Goal: Find contact information: Find contact information

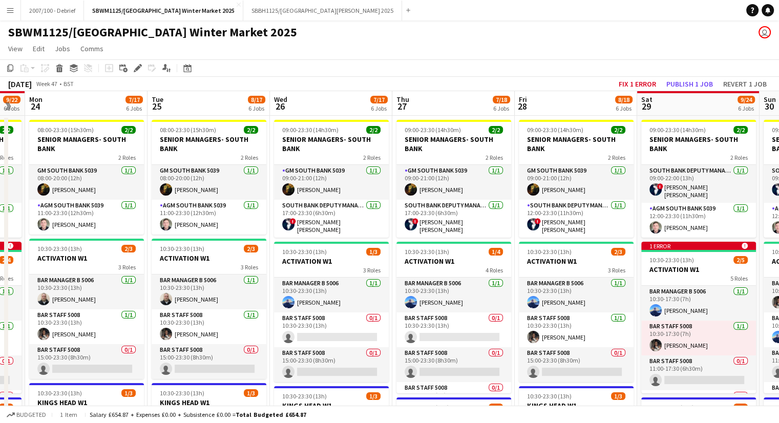
scroll to position [0, 318]
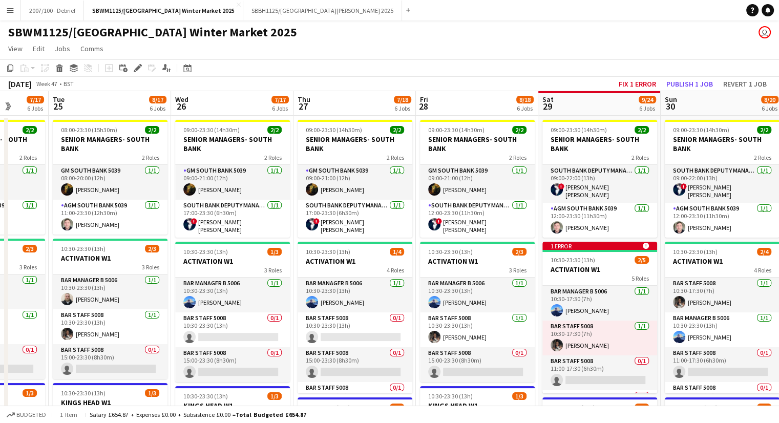
drag, startPoint x: 203, startPoint y: 258, endPoint x: 440, endPoint y: 250, distance: 237.2
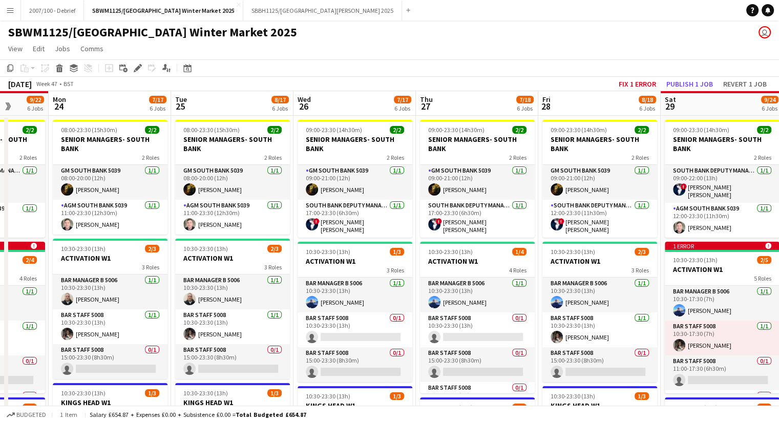
click at [405, 60] on app-toolbar "Copy Paste Paste Ctrl+V Paste with crew Ctrl+Shift+V Paste linked Job [GEOGRAPH…" at bounding box center [389, 67] width 779 height 17
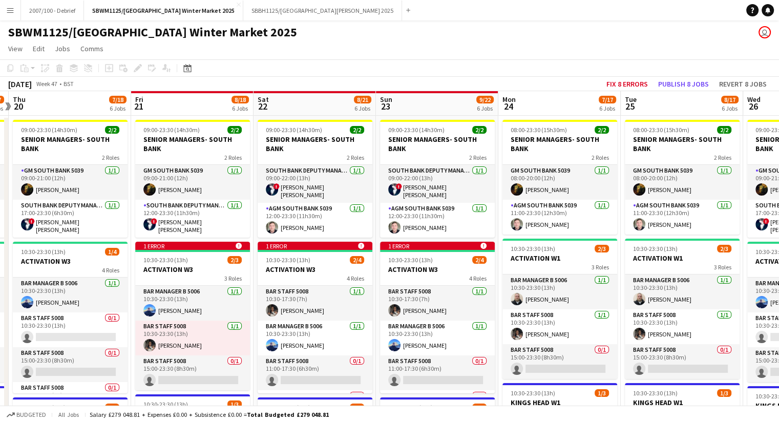
scroll to position [0, 217]
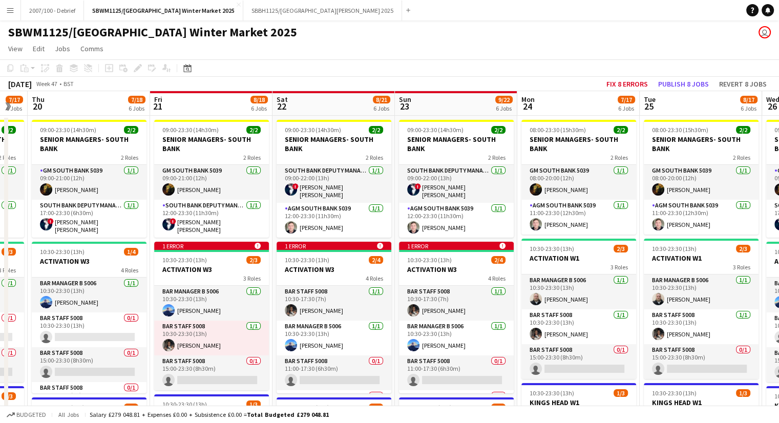
drag, startPoint x: 252, startPoint y: 250, endPoint x: 699, endPoint y: 242, distance: 447.0
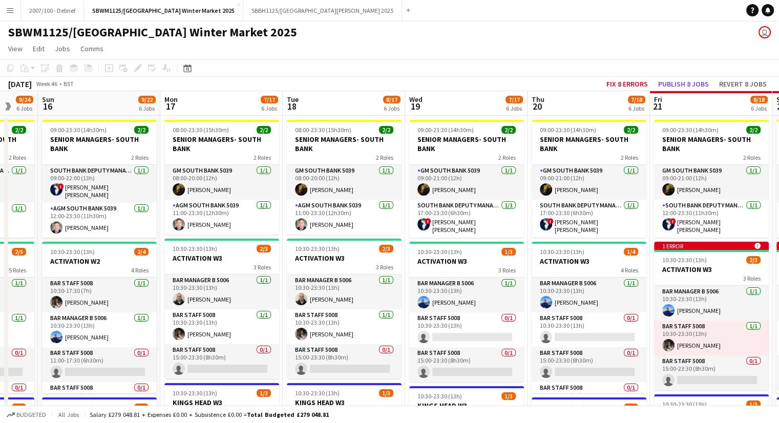
scroll to position [0, 295]
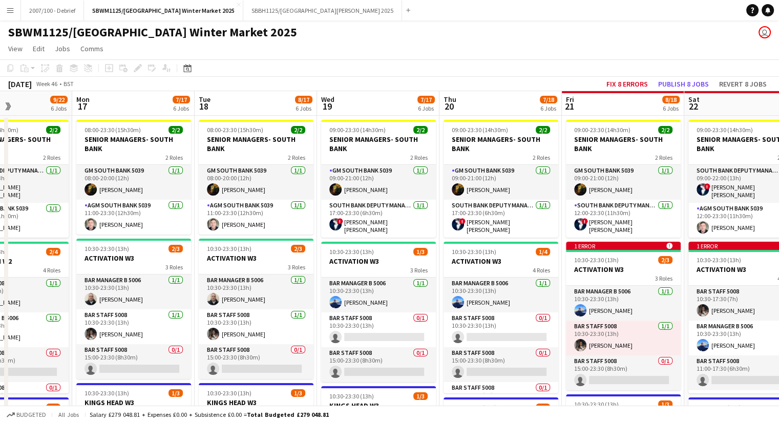
drag, startPoint x: 213, startPoint y: 261, endPoint x: 441, endPoint y: 261, distance: 228.3
click at [329, 92] on app-board-header-date "Wed 19 7/17 6 Jobs" at bounding box center [378, 103] width 122 height 25
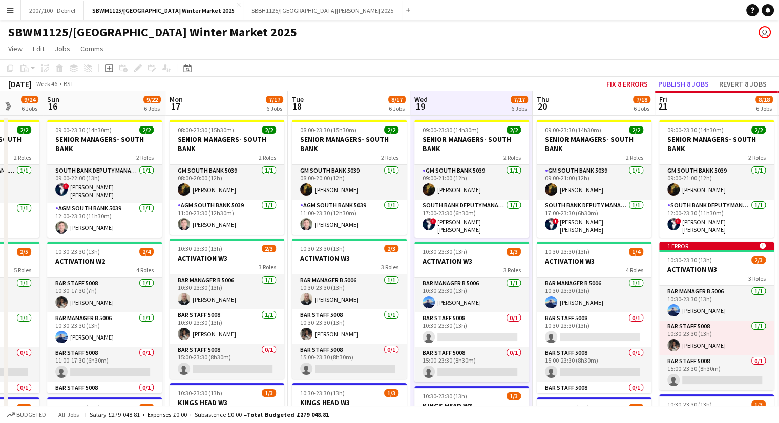
drag, startPoint x: 191, startPoint y: 252, endPoint x: 407, endPoint y: 244, distance: 215.7
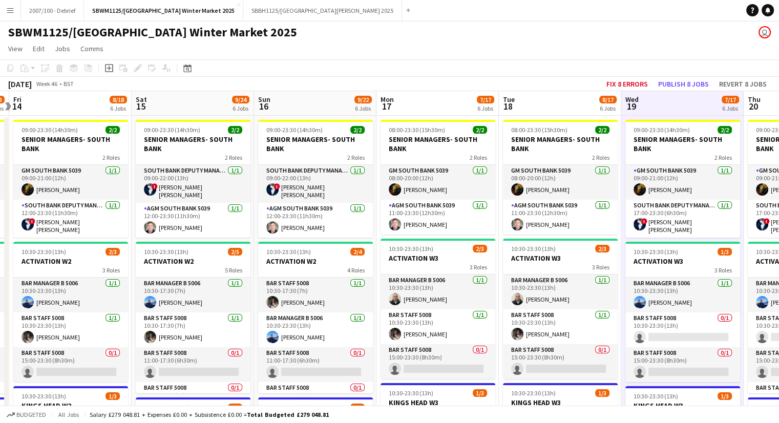
scroll to position [0, 306]
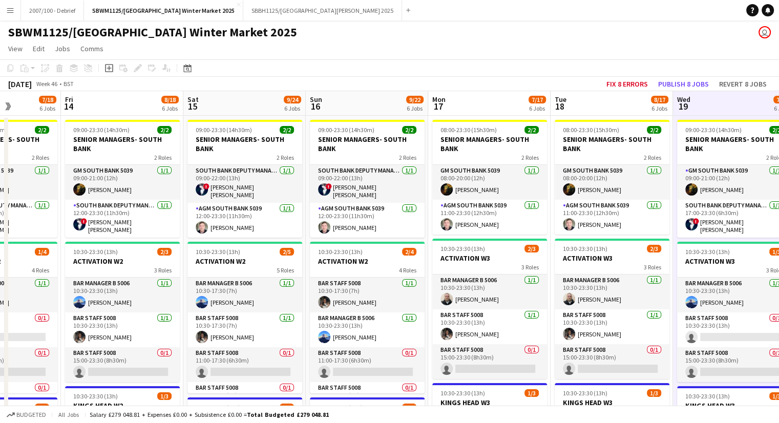
drag, startPoint x: 279, startPoint y: 102, endPoint x: 587, endPoint y: 84, distance: 309.3
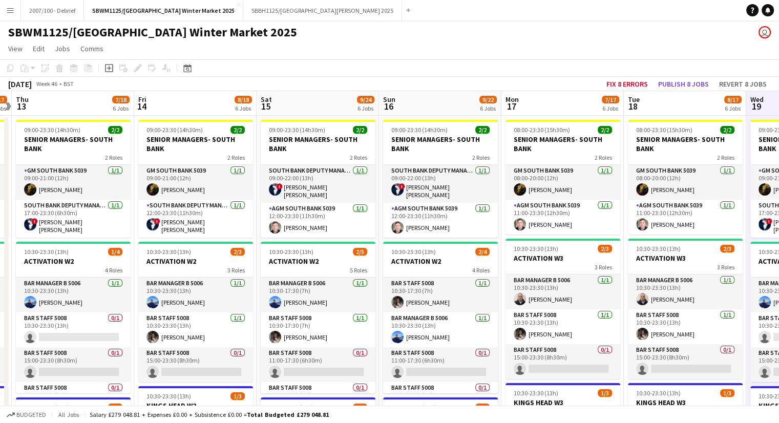
scroll to position [0, 249]
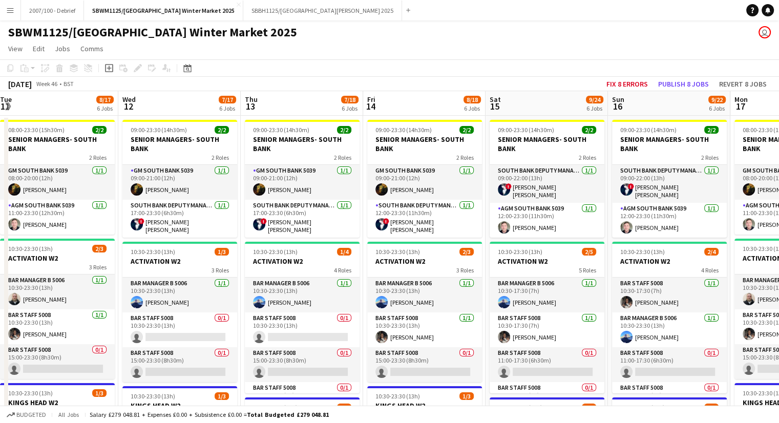
drag, startPoint x: 112, startPoint y: 126, endPoint x: 414, endPoint y: 115, distance: 302.3
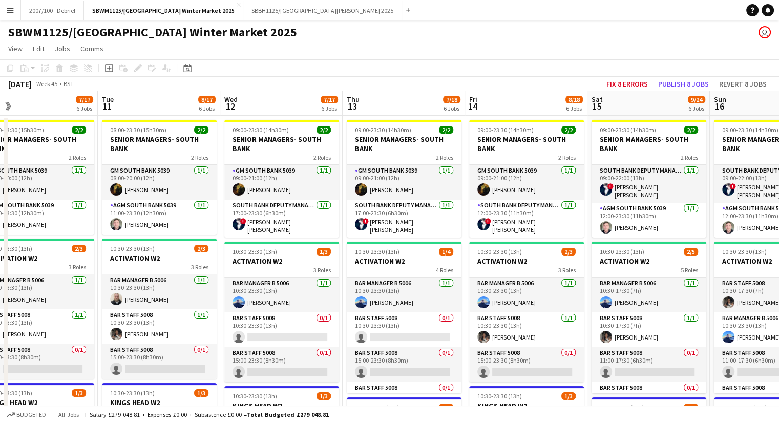
drag, startPoint x: 140, startPoint y: 110, endPoint x: 495, endPoint y: 102, distance: 354.9
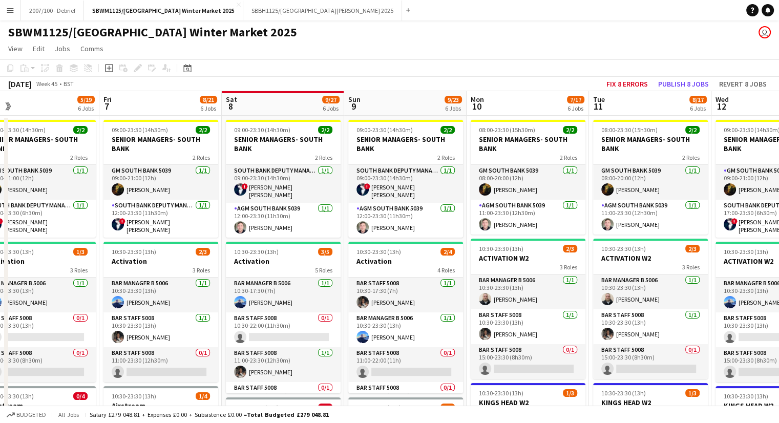
drag, startPoint x: 154, startPoint y: 110, endPoint x: 552, endPoint y: 89, distance: 398.9
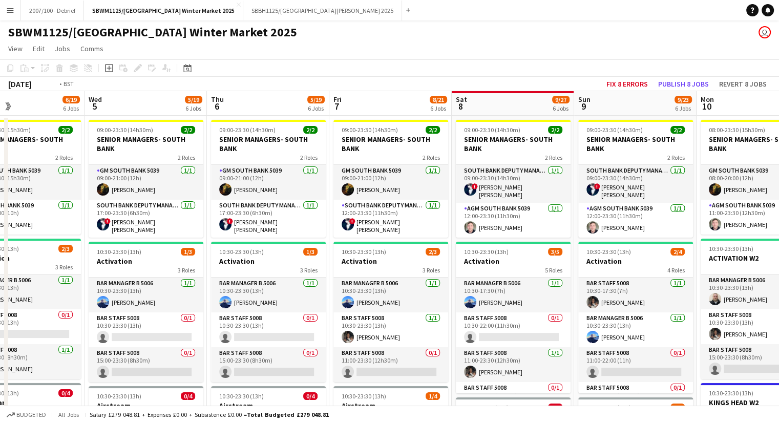
scroll to position [0, 292]
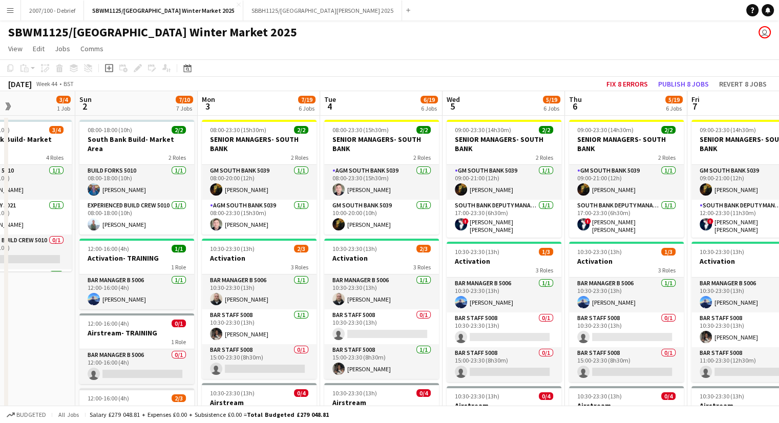
drag, startPoint x: 304, startPoint y: 108, endPoint x: 679, endPoint y: 98, distance: 375.4
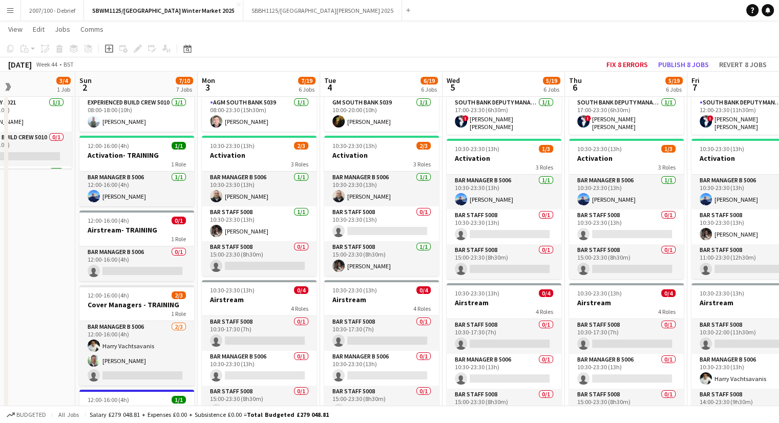
scroll to position [102, 0]
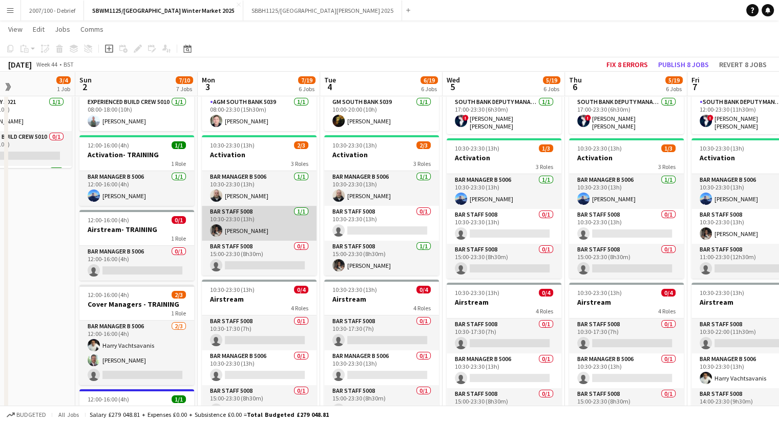
click at [254, 216] on app-card-role "Bar Staff 5008 [DATE] 10:30-23:30 (13h) [PERSON_NAME]" at bounding box center [259, 223] width 115 height 35
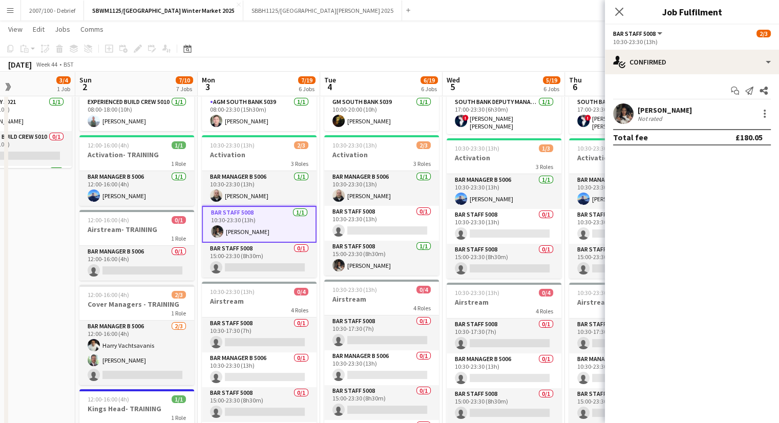
click at [679, 111] on div "[PERSON_NAME]" at bounding box center [664, 109] width 54 height 9
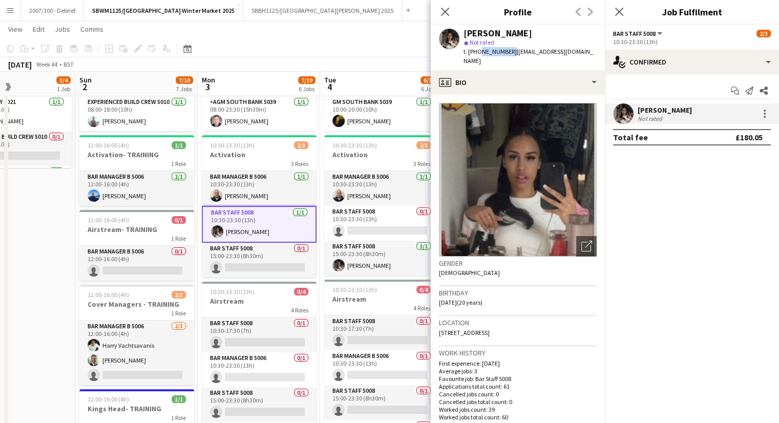
drag, startPoint x: 508, startPoint y: 53, endPoint x: 478, endPoint y: 53, distance: 29.7
click at [478, 53] on span "t. [PHONE_NUMBER]" at bounding box center [489, 52] width 53 height 8
copy span "7949457555"
drag, startPoint x: 528, startPoint y: 33, endPoint x: 463, endPoint y: 29, distance: 65.7
click at [463, 29] on div "[PERSON_NAME]" at bounding box center [529, 33] width 133 height 9
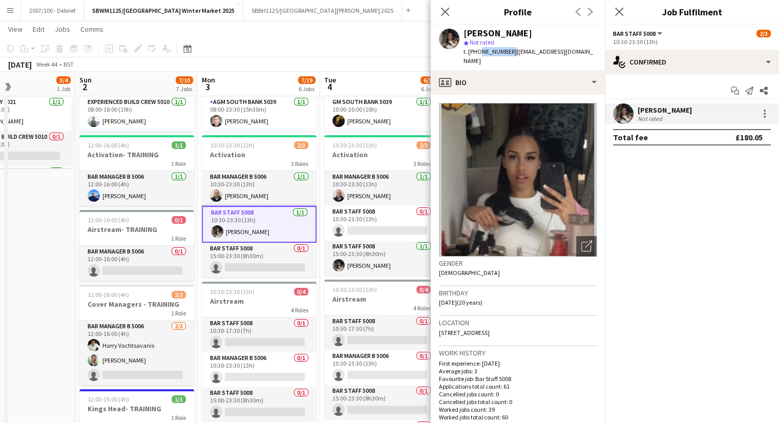
copy div "[PERSON_NAME]"
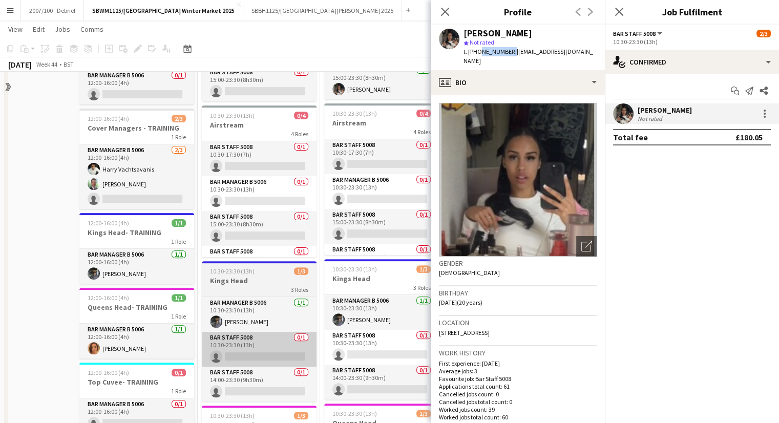
scroll to position [307, 0]
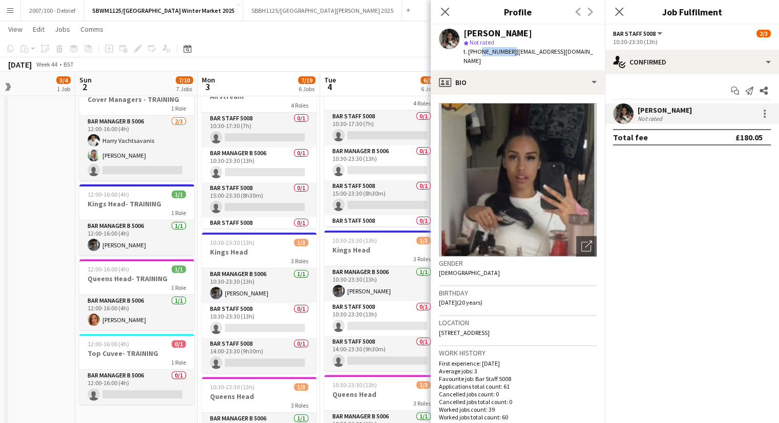
click at [30, 338] on app-date-cell "08:00-18:00 (10h) 3/4 South Bank Build- Market Area 4 Roles Build Forks 5010 [D…" at bounding box center [14, 266] width 122 height 919
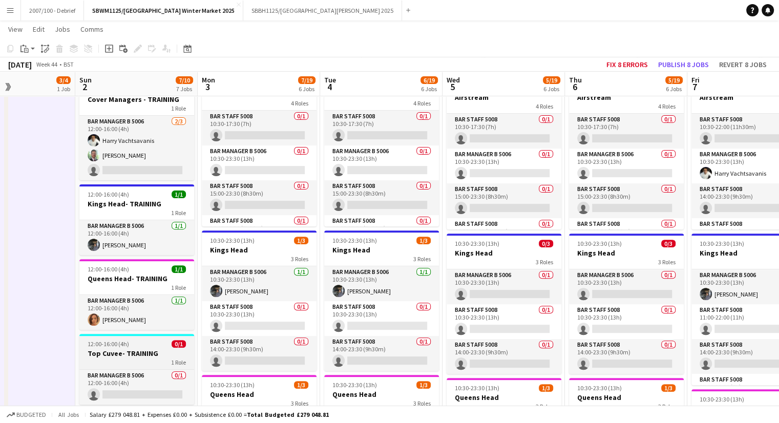
click at [125, 358] on div "1 Role" at bounding box center [136, 362] width 115 height 8
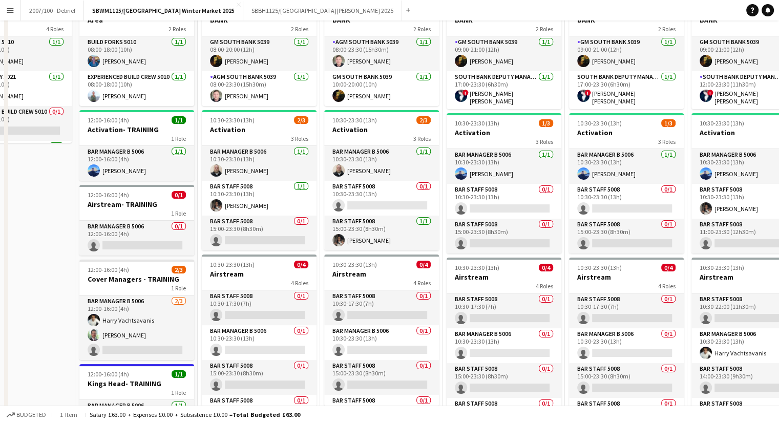
scroll to position [0, 0]
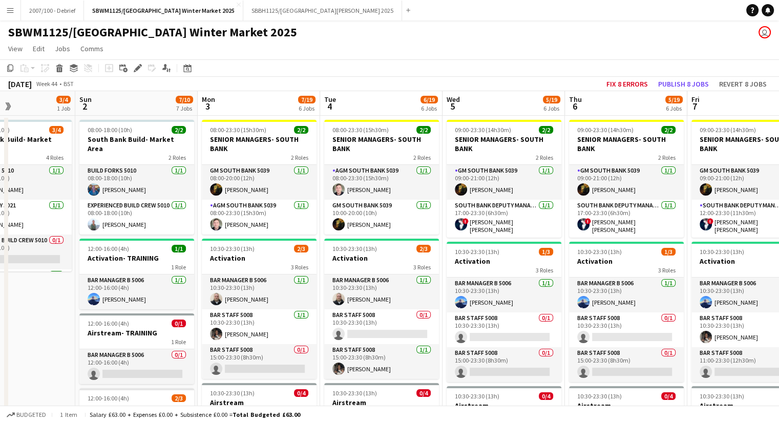
click at [332, 52] on app-page-menu "View Day view expanded Day view collapsed Month view Date picker Jump to [DATE]…" at bounding box center [389, 49] width 779 height 19
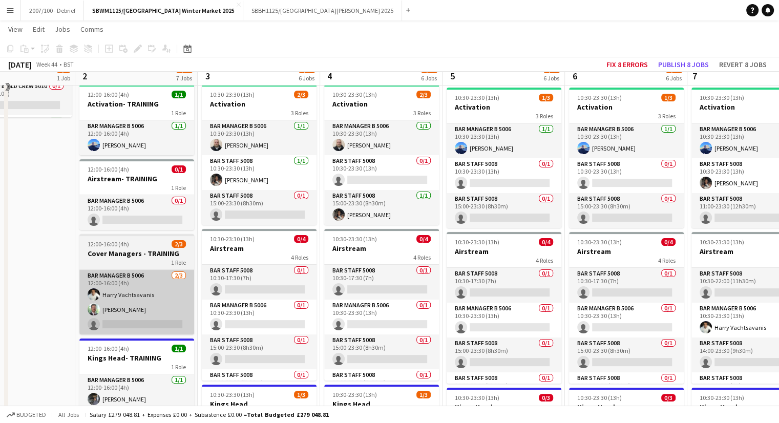
scroll to position [154, 0]
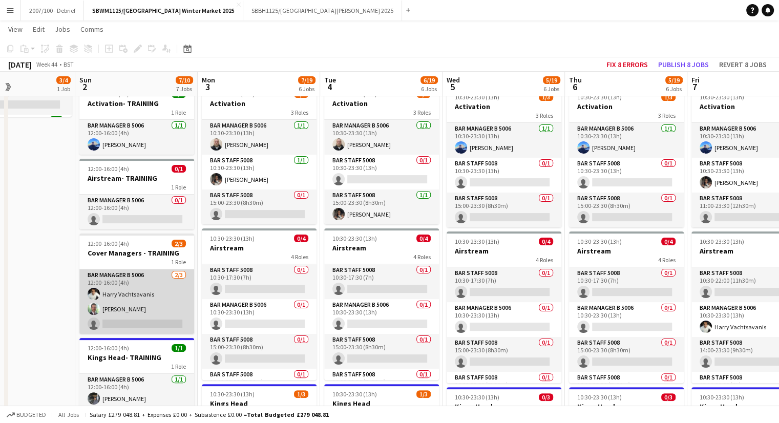
click at [150, 306] on app-card-role "Bar Manager B 5006 [DATE] 12:00-16:00 (4h) [PERSON_NAME] [PERSON_NAME] single-n…" at bounding box center [136, 301] width 115 height 65
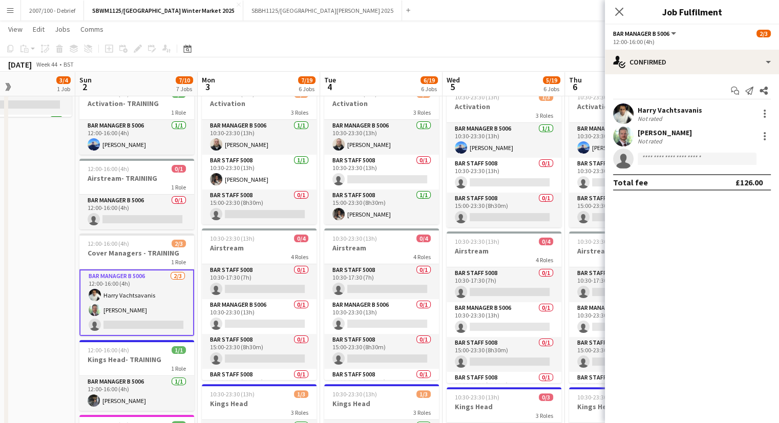
click at [671, 131] on div "[PERSON_NAME]" at bounding box center [664, 132] width 54 height 9
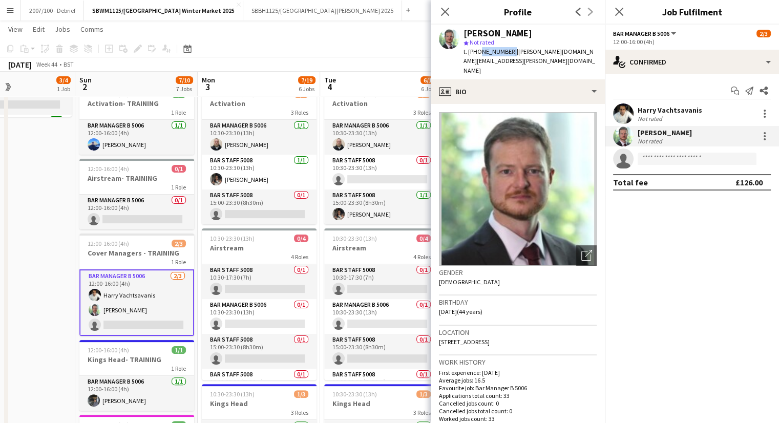
drag, startPoint x: 507, startPoint y: 51, endPoint x: 477, endPoint y: 54, distance: 30.8
click at [477, 54] on span "t. [PHONE_NUMBER]" at bounding box center [489, 52] width 53 height 8
copy span "7813877370"
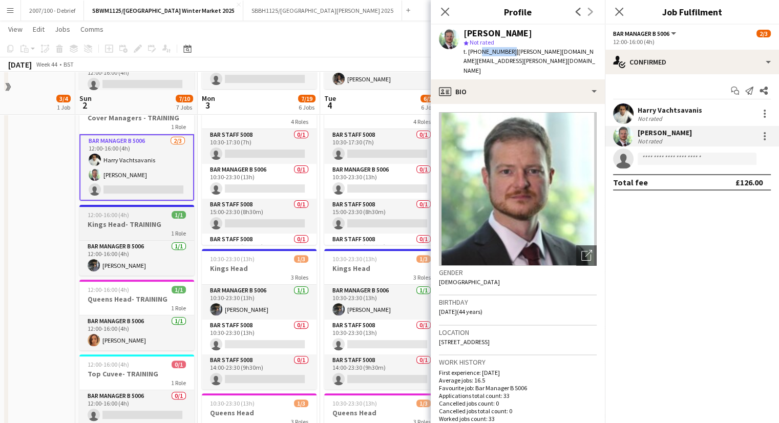
scroll to position [307, 0]
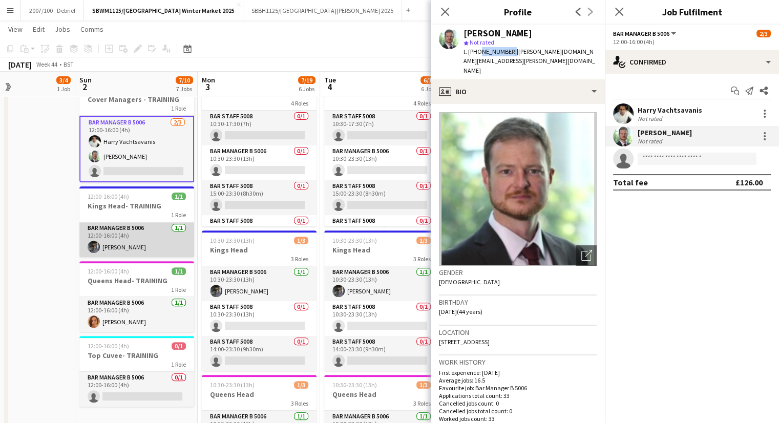
click at [117, 238] on app-card-role "Bar Manager B 5006 [DATE] 12:00-16:00 (4h) [PERSON_NAME]" at bounding box center [136, 239] width 115 height 35
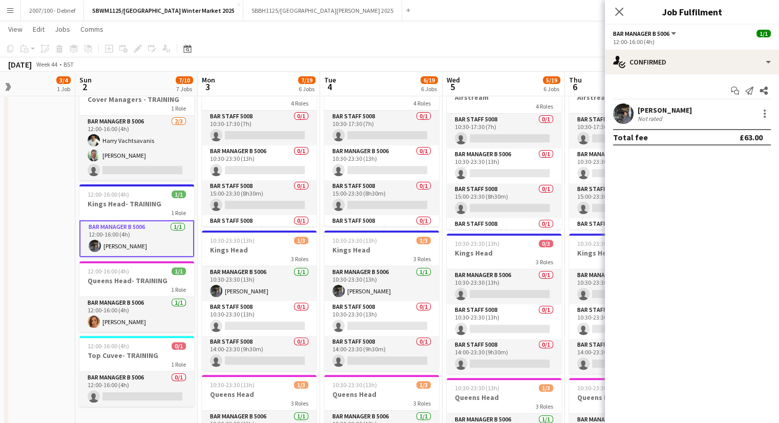
click at [670, 107] on div "[PERSON_NAME] Not rated" at bounding box center [692, 113] width 174 height 20
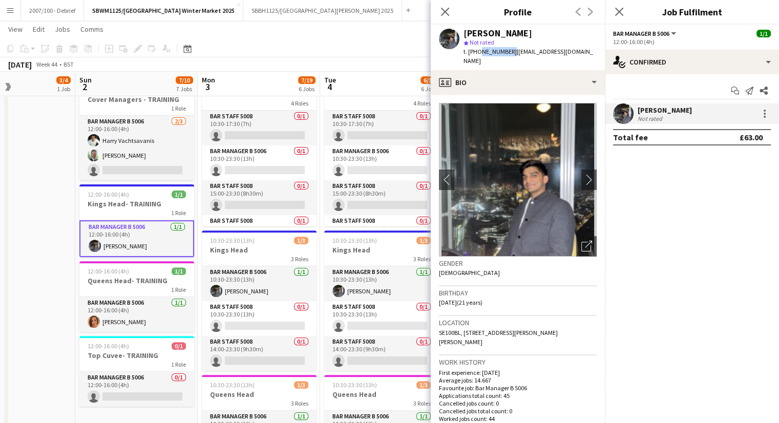
drag, startPoint x: 507, startPoint y: 52, endPoint x: 478, endPoint y: 52, distance: 28.7
click at [478, 52] on span "t. [PHONE_NUMBER]" at bounding box center [489, 52] width 53 height 8
copy span "7570308112"
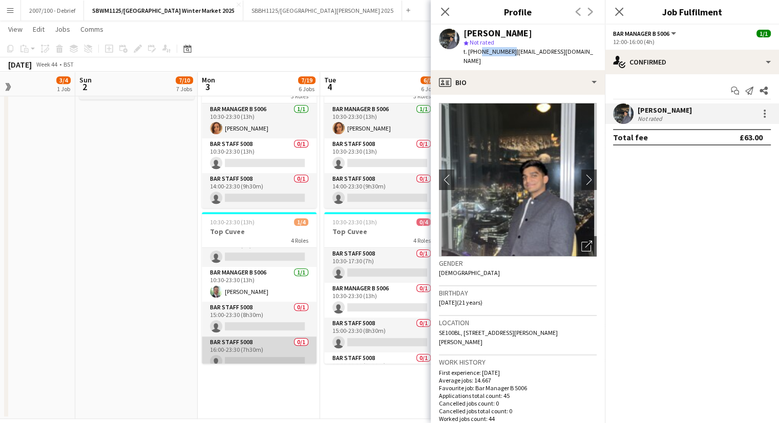
scroll to position [23, 0]
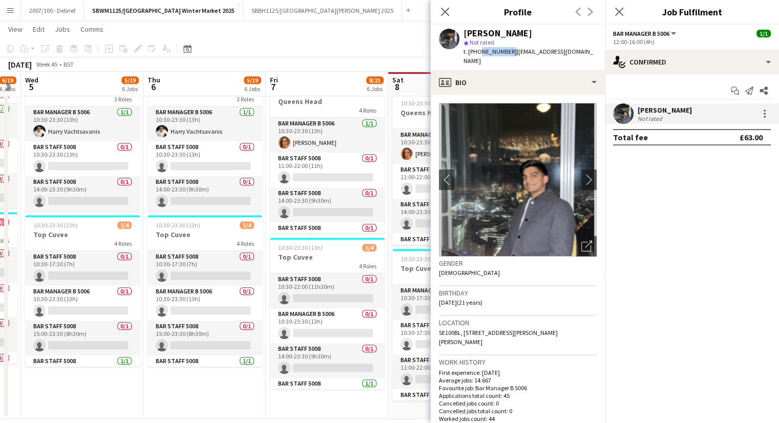
drag, startPoint x: 317, startPoint y: 384, endPoint x: 198, endPoint y: 381, distance: 119.3
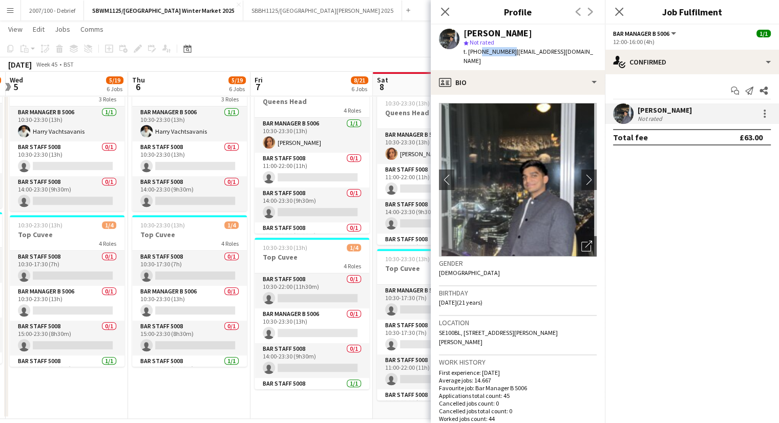
scroll to position [0, 347]
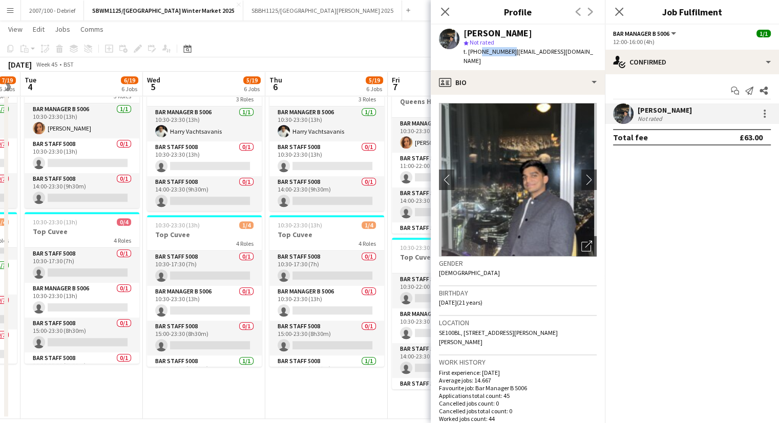
drag, startPoint x: 304, startPoint y: 379, endPoint x: 76, endPoint y: 383, distance: 228.4
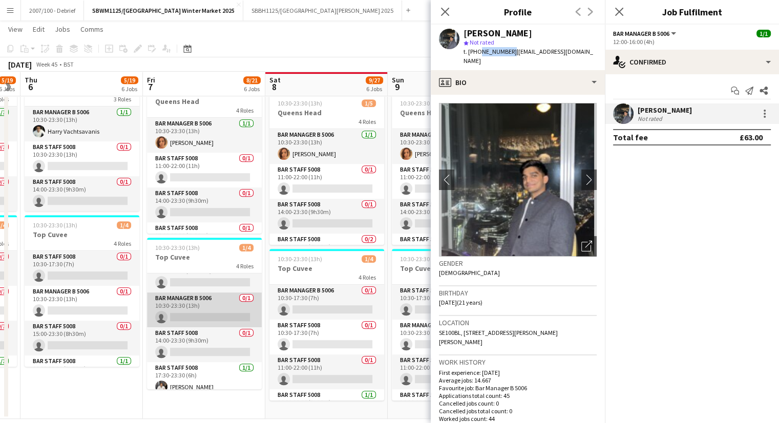
scroll to position [23, 0]
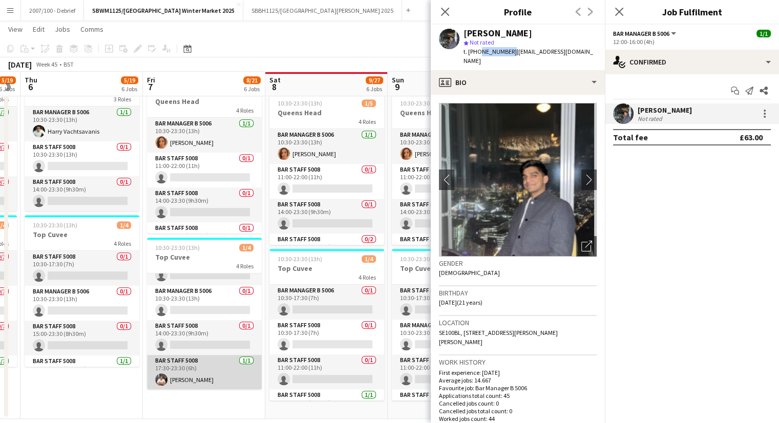
click at [221, 374] on app-card-role "Bar Staff 5008 [DATE] 17:30-23:30 (6h) [PERSON_NAME]" at bounding box center [204, 372] width 115 height 35
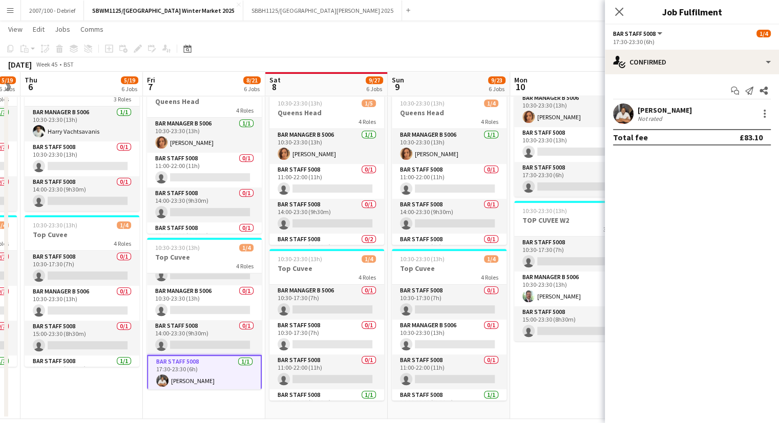
click at [684, 109] on div "[PERSON_NAME]" at bounding box center [664, 109] width 54 height 9
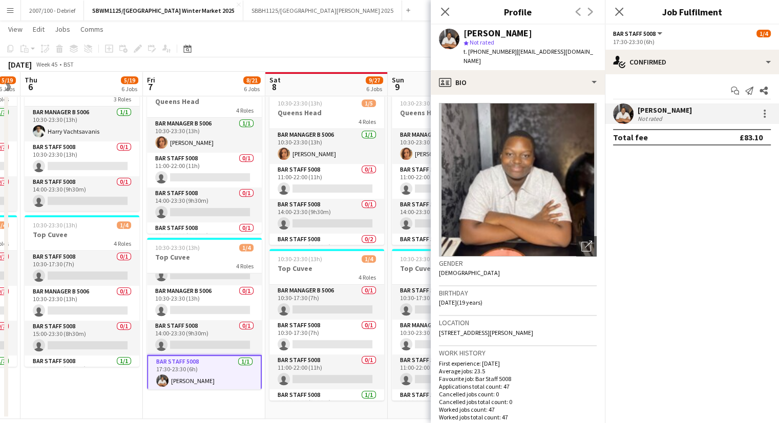
drag, startPoint x: 509, startPoint y: 50, endPoint x: 478, endPoint y: 49, distance: 31.2
click at [478, 49] on div "t. [PHONE_NUMBER] | [EMAIL_ADDRESS][DOMAIN_NAME]" at bounding box center [529, 56] width 133 height 18
copy span "7375345668"
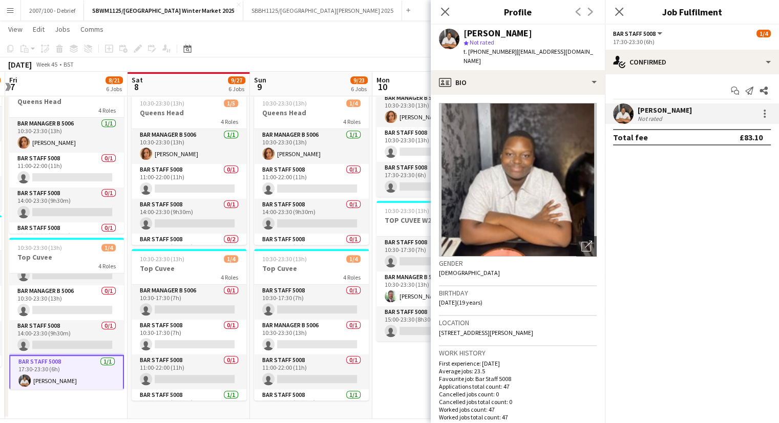
scroll to position [0, 394]
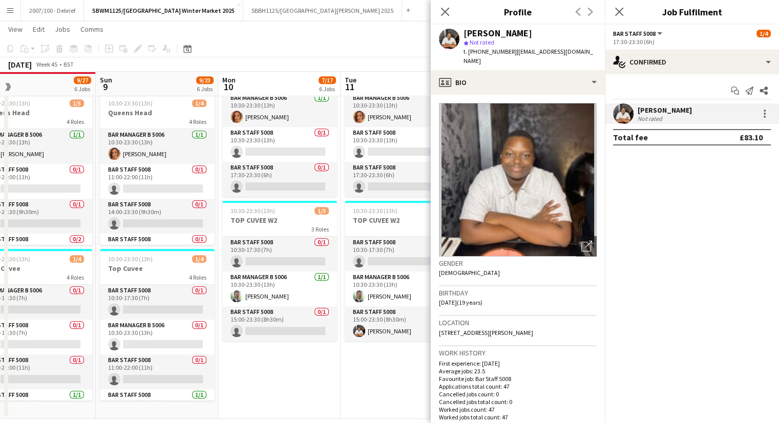
drag, startPoint x: 363, startPoint y: 252, endPoint x: 71, endPoint y: 273, distance: 292.6
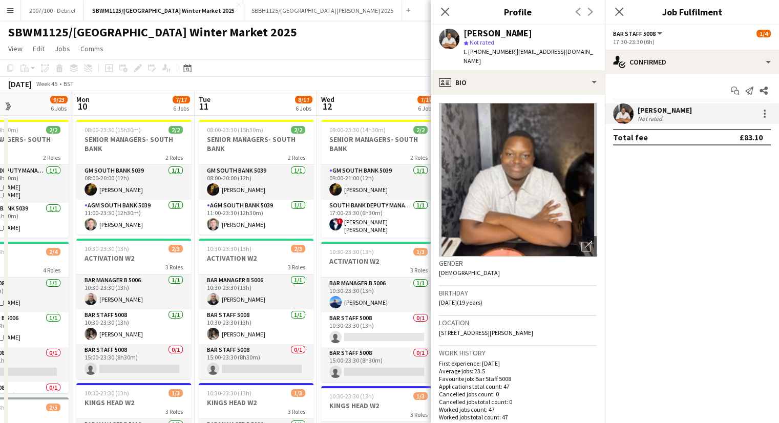
scroll to position [0, 302]
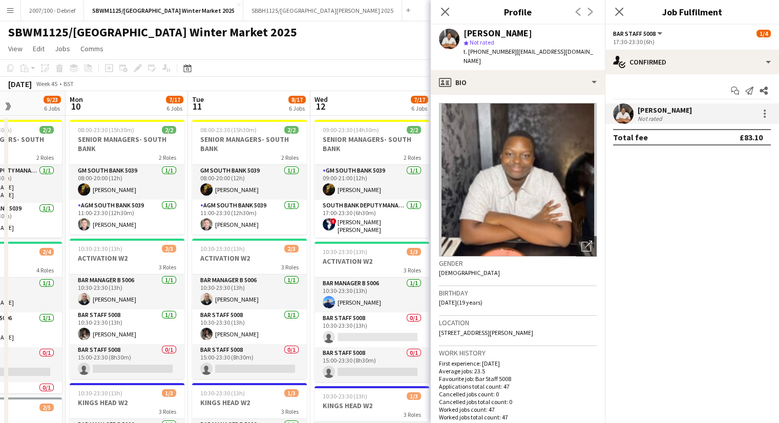
drag, startPoint x: 328, startPoint y: 257, endPoint x: 184, endPoint y: 265, distance: 144.1
click at [112, 293] on app-card-role "Bar Manager B 5006 [DATE] 10:30-23:30 (13h) [PERSON_NAME]" at bounding box center [127, 291] width 115 height 35
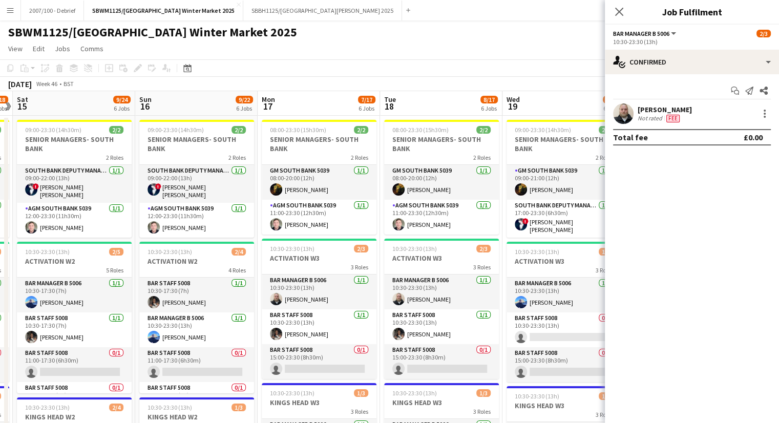
scroll to position [0, 280]
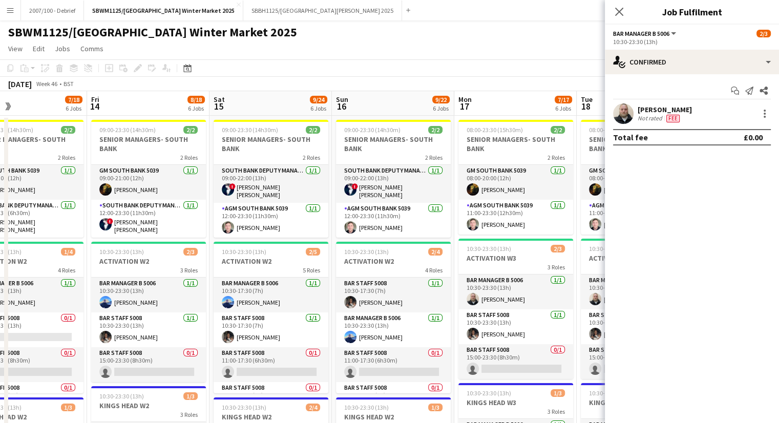
drag, startPoint x: 507, startPoint y: 309, endPoint x: 39, endPoint y: 365, distance: 471.3
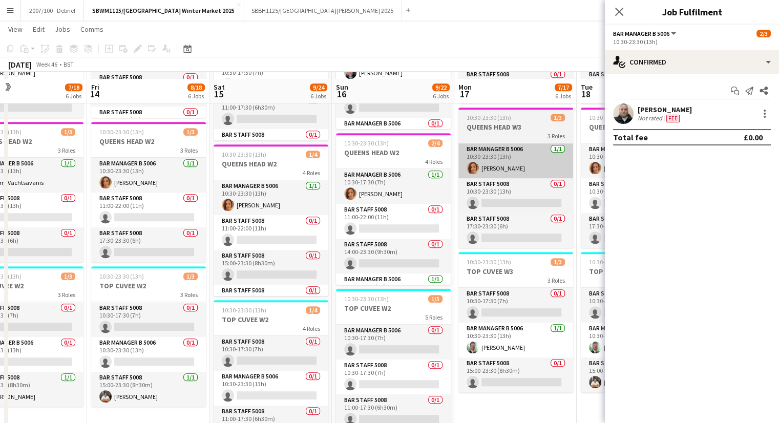
scroll to position [627, 0]
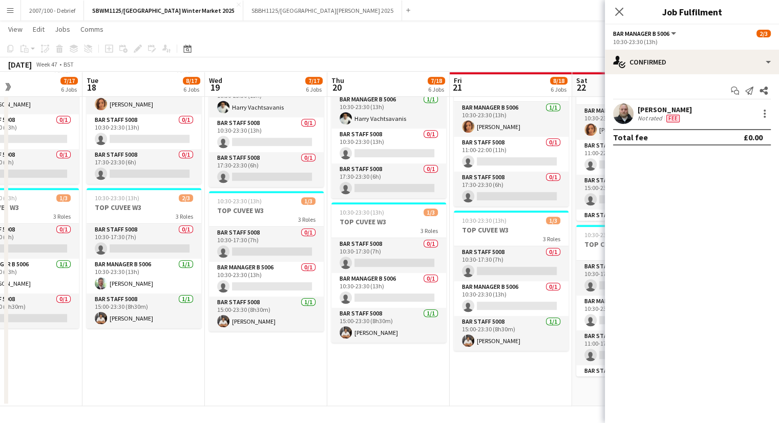
drag, startPoint x: 474, startPoint y: 374, endPoint x: 45, endPoint y: 349, distance: 429.3
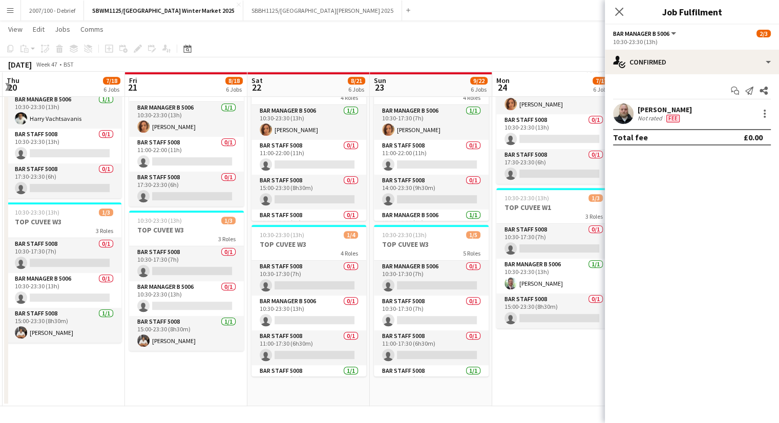
drag, startPoint x: 325, startPoint y: 345, endPoint x: 0, endPoint y: 338, distance: 324.7
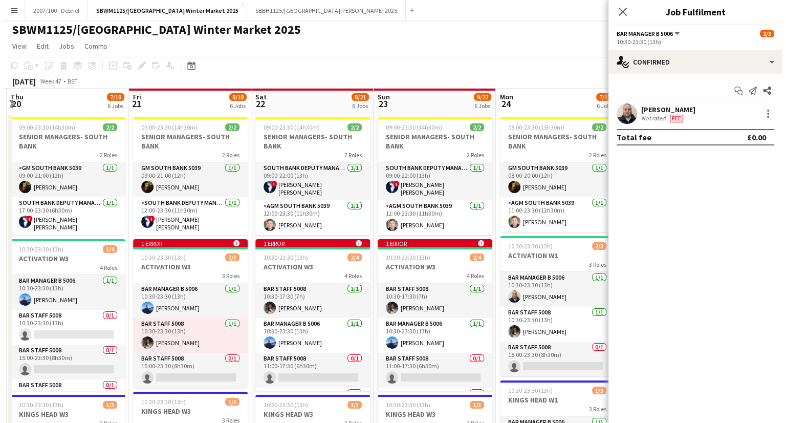
scroll to position [0, 0]
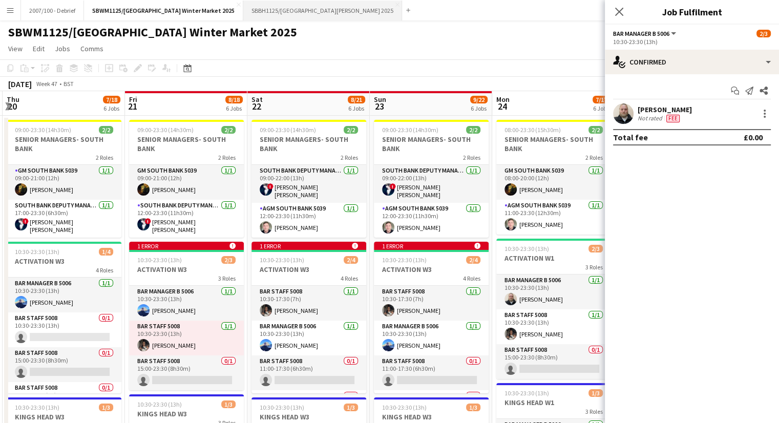
click at [296, 9] on button "SBBH1125/P [GEOGRAPHIC_DATA][PERSON_NAME] 2025 Close" at bounding box center [322, 11] width 159 height 20
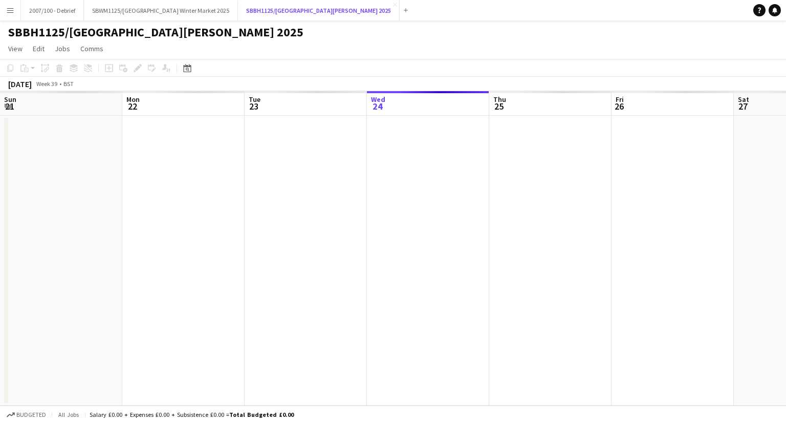
scroll to position [0, 245]
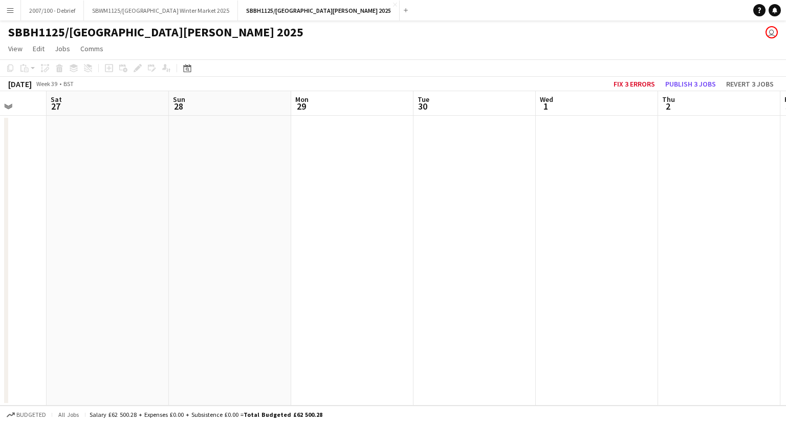
drag, startPoint x: 616, startPoint y: 262, endPoint x: 454, endPoint y: 279, distance: 163.2
click at [184, 275] on app-calendar-viewport "Tue 23 Wed 24 Thu 25 Fri 26 Sat 27 Sun 28 Mon 29 Tue 30 Wed 1 Thu 2 Fri 3 Sat 4" at bounding box center [393, 248] width 786 height 314
drag, startPoint x: 479, startPoint y: 313, endPoint x: 280, endPoint y: 313, distance: 198.7
click at [151, 310] on app-calendar-viewport "Thu 25 Fri 26 Sat 27 Sun 28 Mon 29 Tue 30 Wed 1 Thu 2 Fri 3 Sat 4 Sun 5 Mon 6" at bounding box center [393, 248] width 786 height 314
drag, startPoint x: 495, startPoint y: 343, endPoint x: 246, endPoint y: 336, distance: 248.9
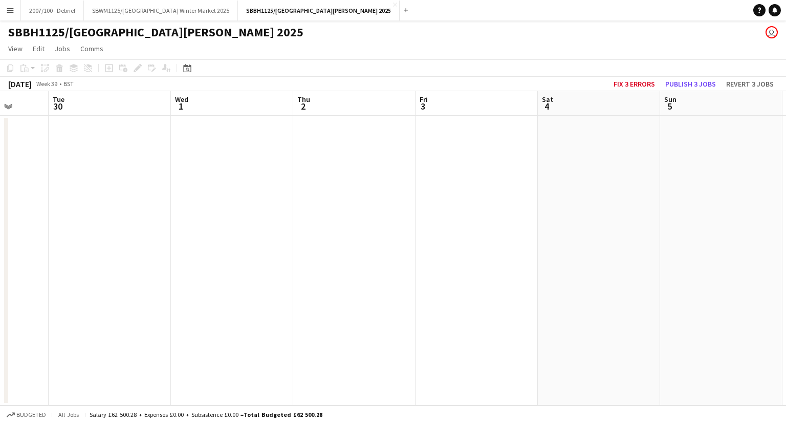
click at [220, 343] on app-calendar-viewport "Sat 27 Sun 28 Mon 29 Tue 30 Wed 1 Thu 2 Fri 3 Sat 4 Sun 5 Mon 6 Tue 7 Wed 8" at bounding box center [393, 248] width 786 height 314
drag, startPoint x: 641, startPoint y: 293, endPoint x: 274, endPoint y: 295, distance: 366.6
click at [293, 297] on app-calendar-viewport "Fri 3 Sat 4 Sun 5 Mon 6 Tue 7 Wed 8 Thu 9 Fri 10 Sat 11 Sun 12 Mon 13 Tue 14" at bounding box center [393, 248] width 786 height 314
drag, startPoint x: 638, startPoint y: 324, endPoint x: 272, endPoint y: 313, distance: 366.2
click at [272, 313] on app-calendar-viewport "Fri 3 Sat 4 Sun 5 Mon 6 Tue 7 Wed 8 Thu 9 Fri 10 Sat 11 Sun 12 Mon 13 Tue 14" at bounding box center [393, 248] width 786 height 314
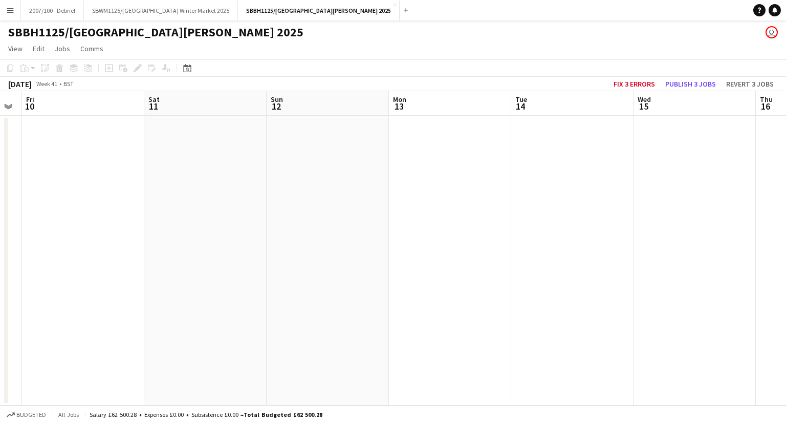
click at [305, 301] on app-calendar-viewport "Tue 7 Wed 8 Thu 9 Fri 10 Sat 11 Sun 12 Mon 13 Tue 14 Wed 15 Thu 16 Fri 17 Sat 18" at bounding box center [393, 248] width 786 height 314
drag, startPoint x: 681, startPoint y: 303, endPoint x: 519, endPoint y: 327, distance: 164.6
click at [254, 304] on app-calendar-viewport "Thu 9 Fri 10 Sat 11 Sun 12 Mon 13 Tue 14 Wed 15 Thu 16 Fri 17 Sat 18 Sun 19 Mon…" at bounding box center [393, 248] width 786 height 314
drag, startPoint x: 374, startPoint y: 336, endPoint x: 158, endPoint y: 336, distance: 215.5
click at [158, 336] on app-calendar-viewport "Mon 13 Tue 14 Wed 15 Thu 16 Fri 17 Sat 18 Sun 19 Mon 20 Tue 21 Wed 22 Thu 23 Fr…" at bounding box center [393, 248] width 786 height 314
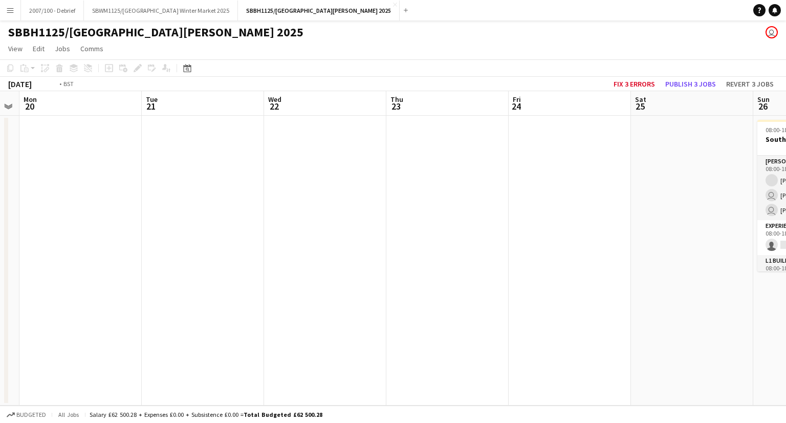
drag, startPoint x: 734, startPoint y: 345, endPoint x: 370, endPoint y: 354, distance: 364.1
click at [370, 354] on app-calendar-viewport "Fri 17 Sat 18 Sun 19 Mon 20 Tue 21 Wed 22 Thu 23 Fri 24 Sat 25 Sun 26 4/5 1 Job…" at bounding box center [393, 248] width 786 height 314
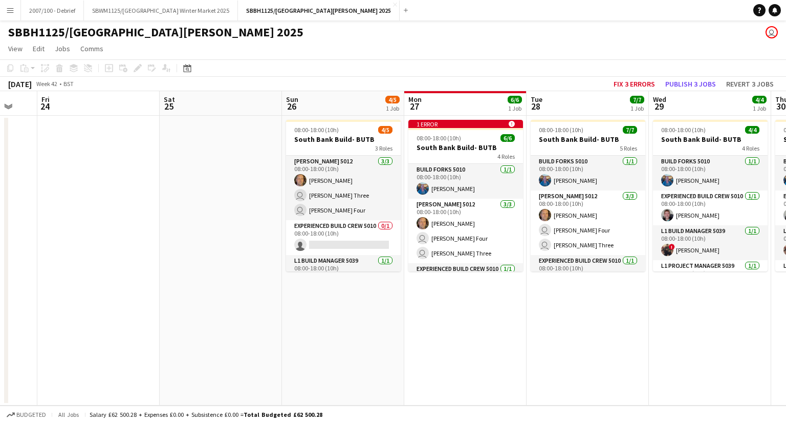
drag, startPoint x: 259, startPoint y: 316, endPoint x: 209, endPoint y: 308, distance: 49.9
click at [215, 310] on app-calendar-viewport "Sun 19 Mon 20 Tue 21 Wed 22 Thu 23 Fri 24 Sat 25 Sun 26 4/5 1 Job Mon 27 6/6 1 …" at bounding box center [393, 248] width 786 height 314
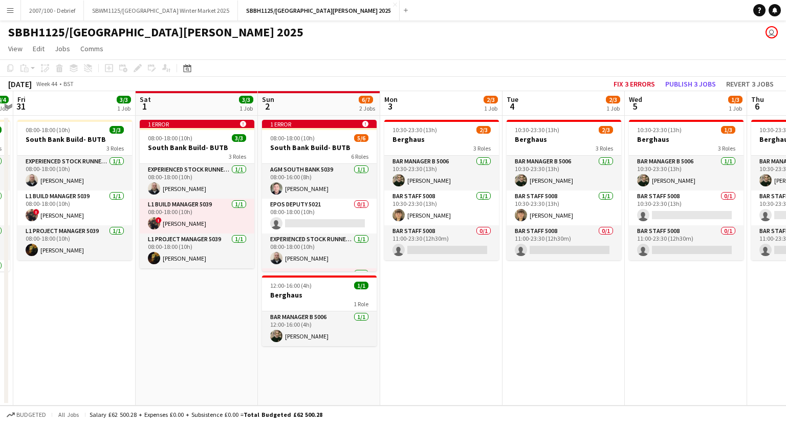
drag, startPoint x: 658, startPoint y: 302, endPoint x: 416, endPoint y: 287, distance: 242.1
click at [168, 303] on app-calendar-viewport "Tue 28 7/7 1 Job Wed 29 4/4 1 Job Thu 30 4/4 1 Job Fri 31 3/3 1 Job Sat 1 3/3 1…" at bounding box center [393, 248] width 786 height 314
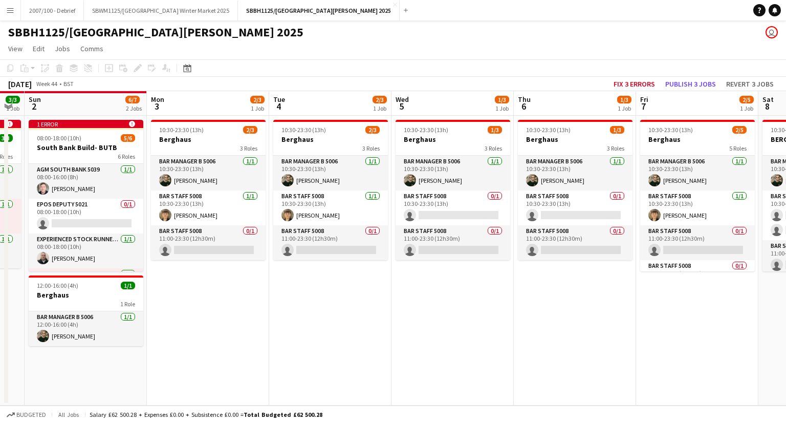
scroll to position [0, 417]
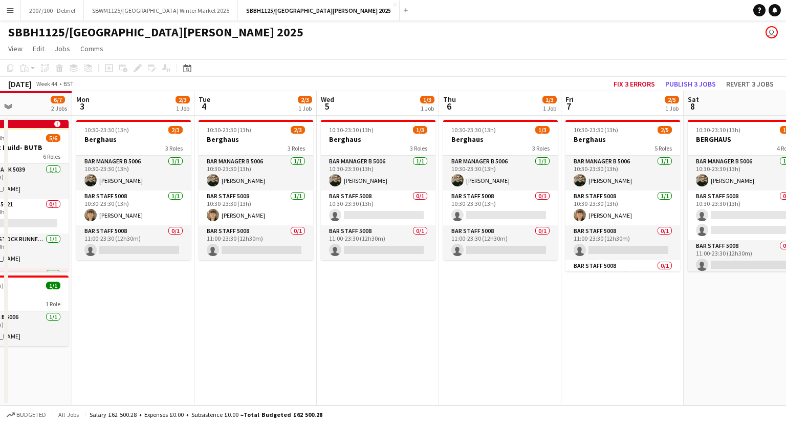
drag, startPoint x: 630, startPoint y: 318, endPoint x: 322, endPoint y: 296, distance: 309.0
click at [322, 296] on app-calendar-viewport "Thu 30 4/4 1 Job Fri 31 3/3 1 Job Sat 1 3/3 1 Job Sun 2 6/7 2 Jobs Mon 3 2/3 1 …" at bounding box center [393, 248] width 786 height 314
click at [243, 199] on app-card-role "Bar Staff 5008 [DATE] 10:30-23:30 (13h) [PERSON_NAME]" at bounding box center [256, 207] width 115 height 35
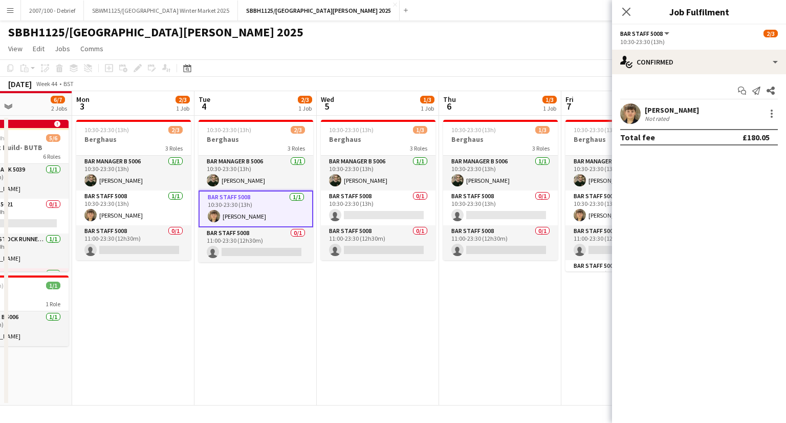
click at [665, 109] on div "[PERSON_NAME]" at bounding box center [672, 109] width 54 height 9
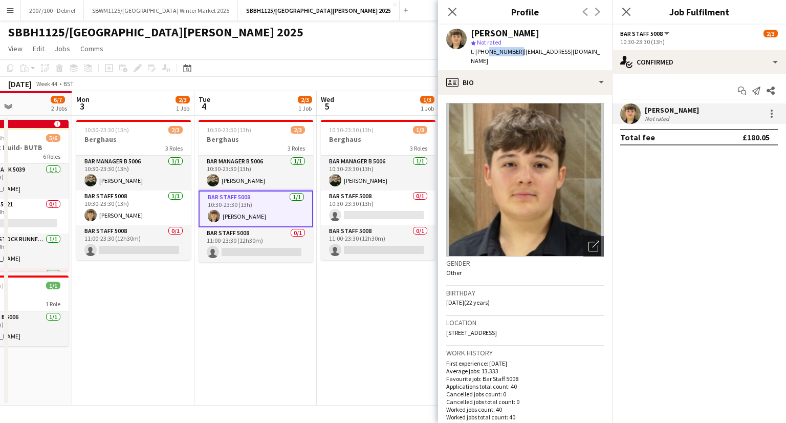
drag, startPoint x: 515, startPoint y: 50, endPoint x: 485, endPoint y: 49, distance: 29.7
click at [485, 49] on span "t. [PHONE_NUMBER]" at bounding box center [497, 52] width 53 height 8
copy span "7758848689"
click at [174, 8] on button "SBWM1125/[GEOGRAPHIC_DATA] Winter Market 2025 Close" at bounding box center [161, 11] width 154 height 20
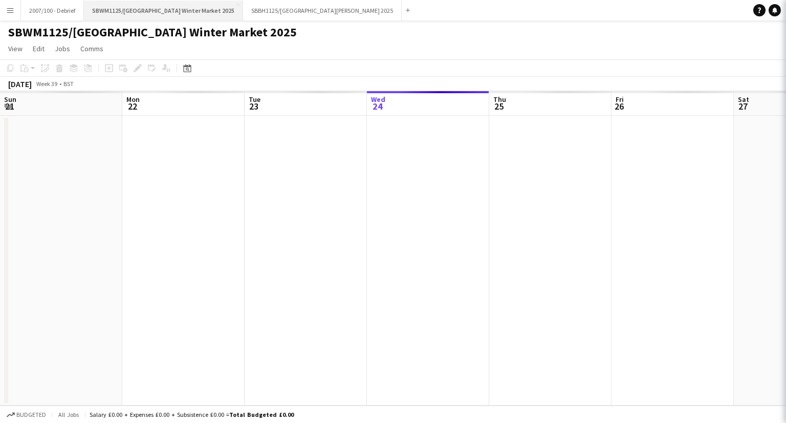
scroll to position [0, 245]
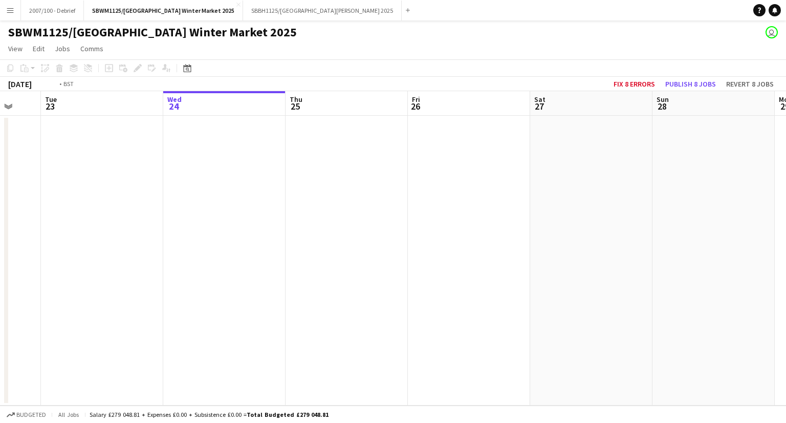
drag, startPoint x: 270, startPoint y: 136, endPoint x: 332, endPoint y: 146, distance: 62.7
click at [371, 146] on app-calendar-viewport "Sat 20 Sun 21 Mon 22 Tue 23 Wed 24 Thu 25 Fri 26 Sat 27 Sun 28 Mon 29 Tue 30 We…" at bounding box center [393, 248] width 786 height 314
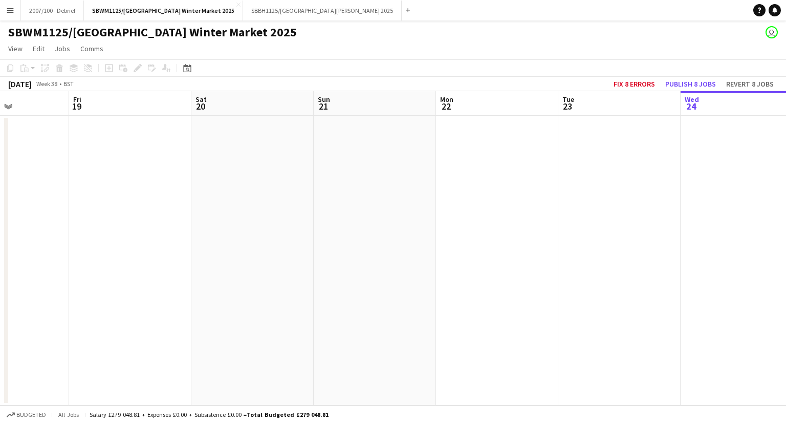
drag, startPoint x: 358, startPoint y: 206, endPoint x: 256, endPoint y: 208, distance: 102.4
click at [370, 206] on app-calendar-viewport "Tue 16 Wed 17 Thu 18 Fri 19 Sat 20 Sun 21 Mon 22 Tue 23 Wed 24 Thu 25 Fri 26 Sa…" at bounding box center [393, 248] width 786 height 314
drag, startPoint x: 156, startPoint y: 218, endPoint x: 395, endPoint y: 209, distance: 239.3
click at [395, 209] on app-calendar-viewport "Tue 16 Wed 17 Thu 18 Fri 19 Sat 20 Sun 21 Mon 22 Tue 23 Wed 24 Thu 25 Fri 26 Sa…" at bounding box center [393, 248] width 786 height 314
drag, startPoint x: 311, startPoint y: 219, endPoint x: 409, endPoint y: 212, distance: 98.1
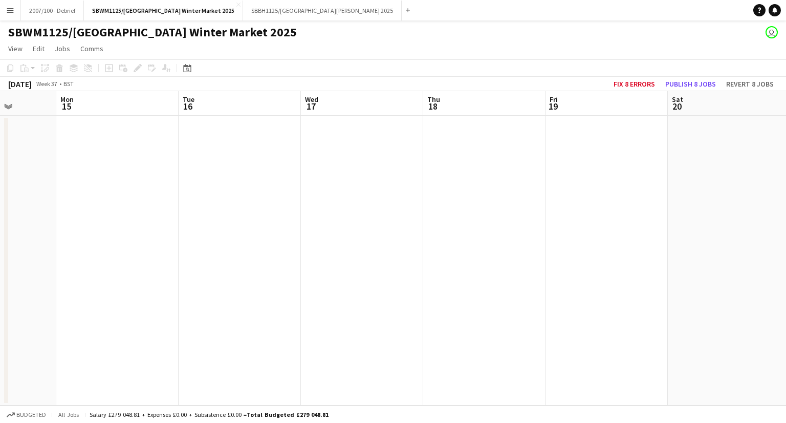
click at [419, 216] on app-calendar-viewport "Fri 12 Sat 13 Sun 14 Mon 15 Tue 16 Wed 17 Thu 18 Fri 19 Sat 20 Sun 21 Mon 22 Tu…" at bounding box center [393, 248] width 786 height 314
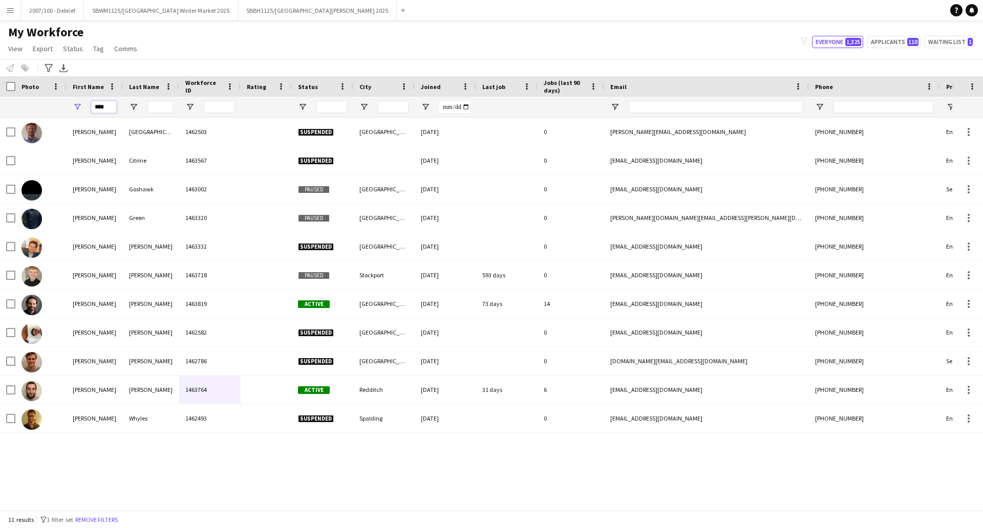
click at [105, 105] on input "****" at bounding box center [104, 107] width 26 height 12
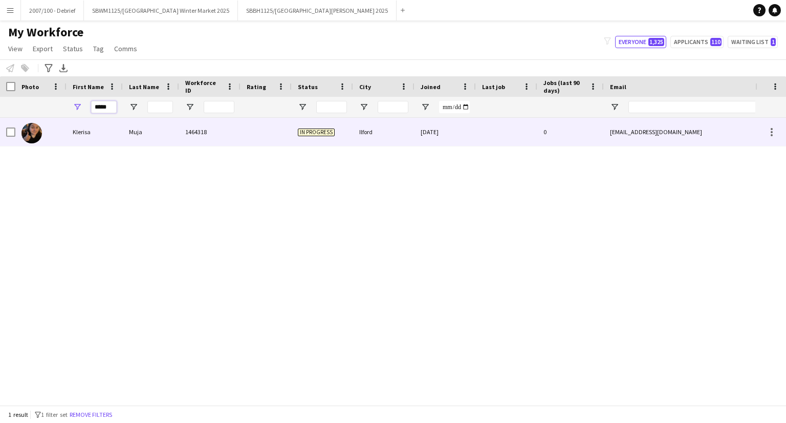
type input "*****"
click at [110, 130] on div "Klerisa" at bounding box center [95, 132] width 56 height 28
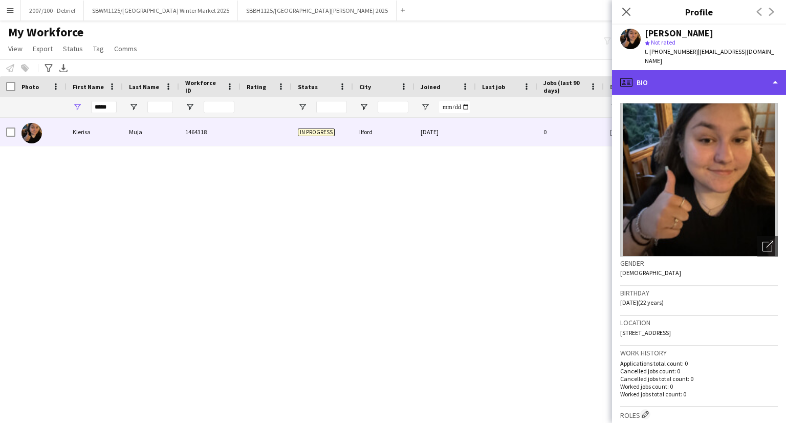
click at [674, 77] on div "profile Bio" at bounding box center [699, 82] width 174 height 25
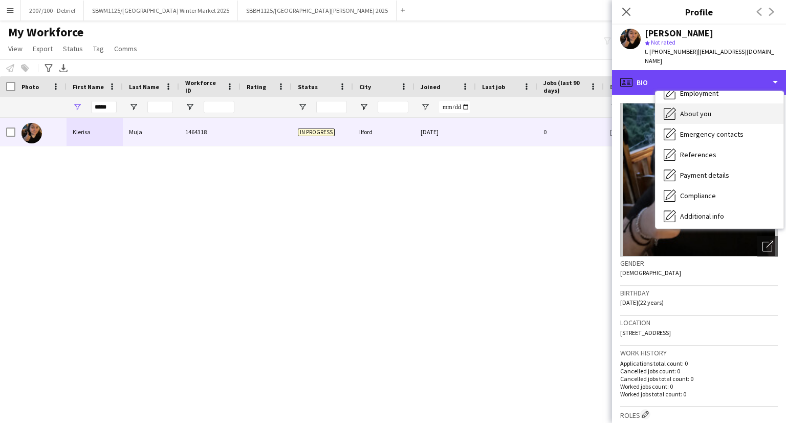
scroll to position [102, 0]
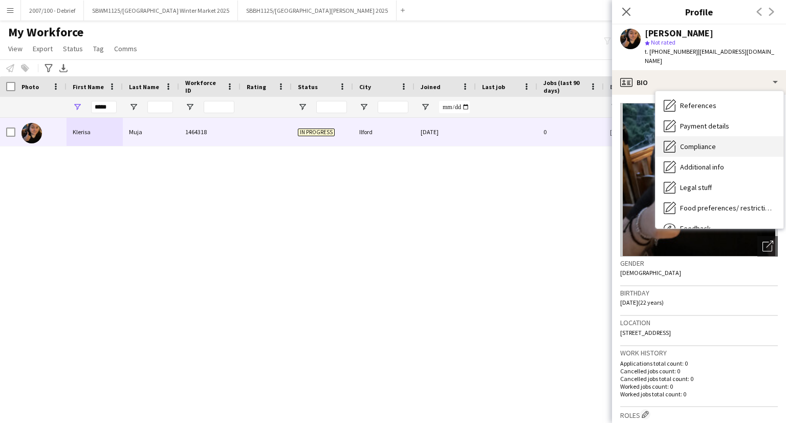
click at [713, 142] on span "Compliance" at bounding box center [698, 146] width 36 height 9
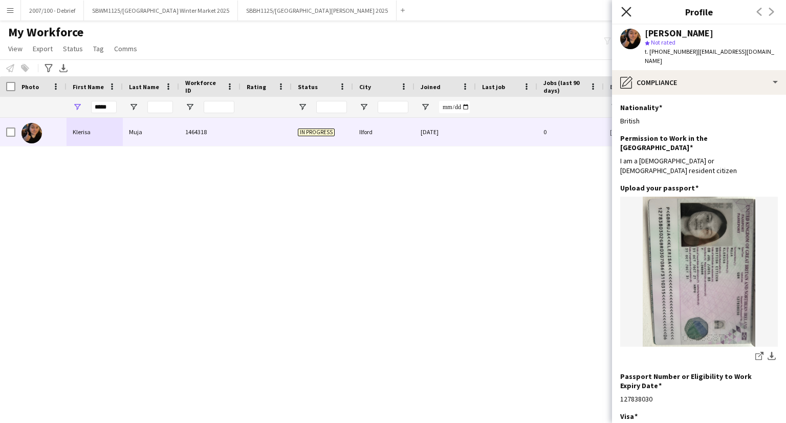
click at [630, 10] on icon "Close pop-in" at bounding box center [627, 12] width 10 height 10
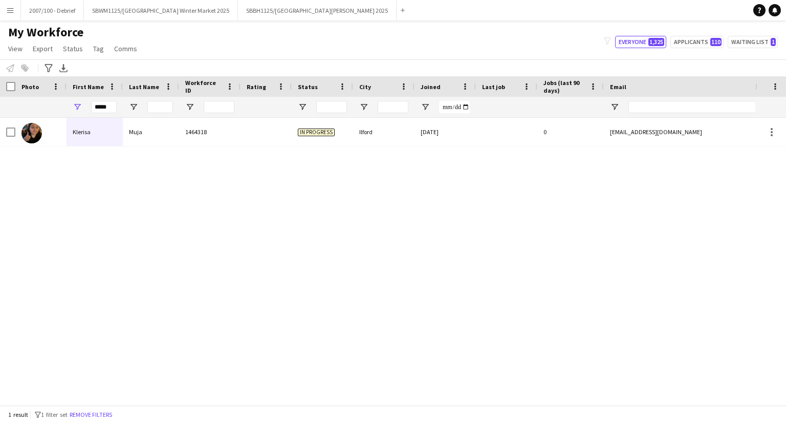
click at [81, 147] on div "Klerisa Muja 1464318 In progress Ilford 17-09-2025 0 k.muja1@outlook.com +44784…" at bounding box center [378, 258] width 756 height 280
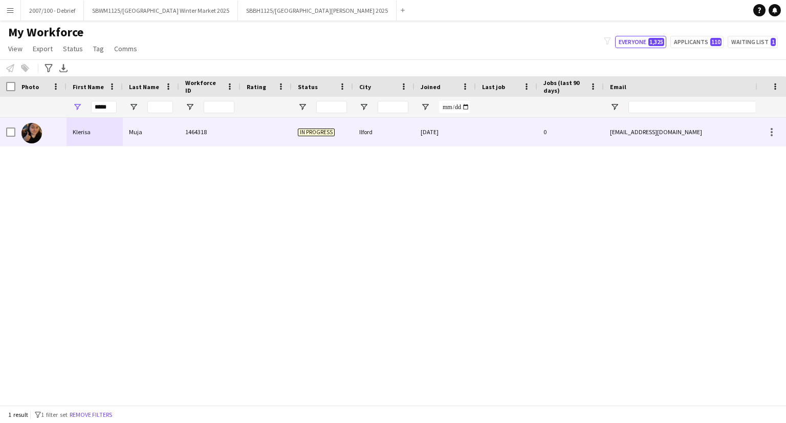
click at [88, 135] on div "Klerisa" at bounding box center [95, 132] width 56 height 28
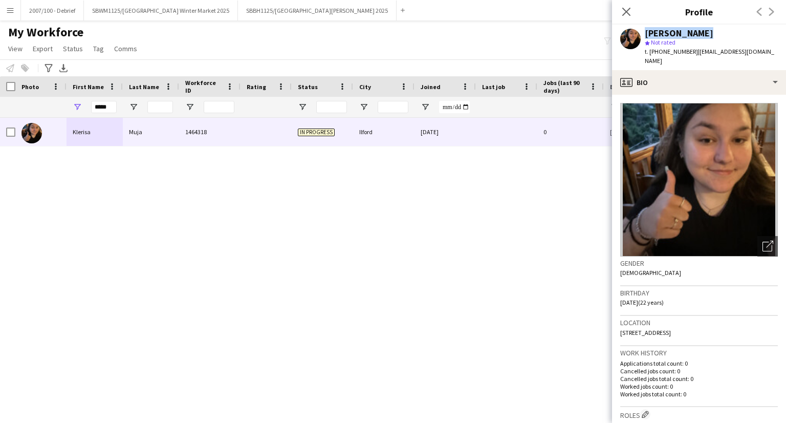
drag, startPoint x: 702, startPoint y: 35, endPoint x: 639, endPoint y: 32, distance: 62.5
click at [639, 32] on div "Klerisa Muja star Not rated t. +447846830198 | k.muja1@outlook.com" at bounding box center [699, 48] width 174 height 46
copy div "Klerisa Muja"
drag, startPoint x: 772, startPoint y: 48, endPoint x: 693, endPoint y: 52, distance: 78.4
click at [693, 52] on app-profile-header "Klerisa Muja star Not rated t. +447846830198 | k.muja1@outlook.com" at bounding box center [699, 48] width 174 height 46
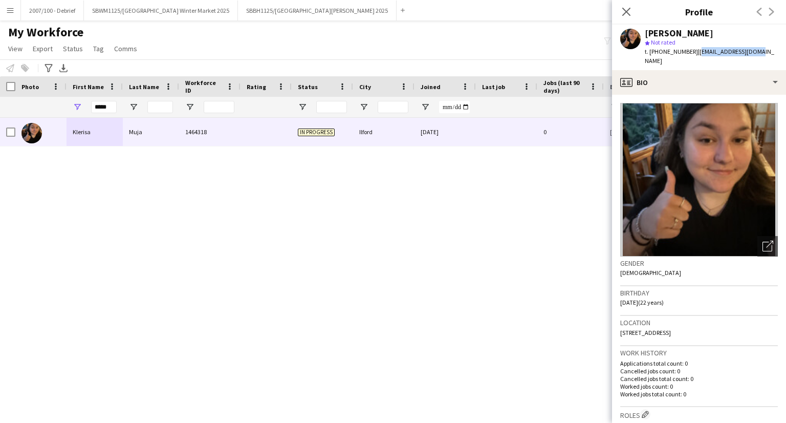
copy span "k.muja1@outlook.com"
